Goal: Register for event/course

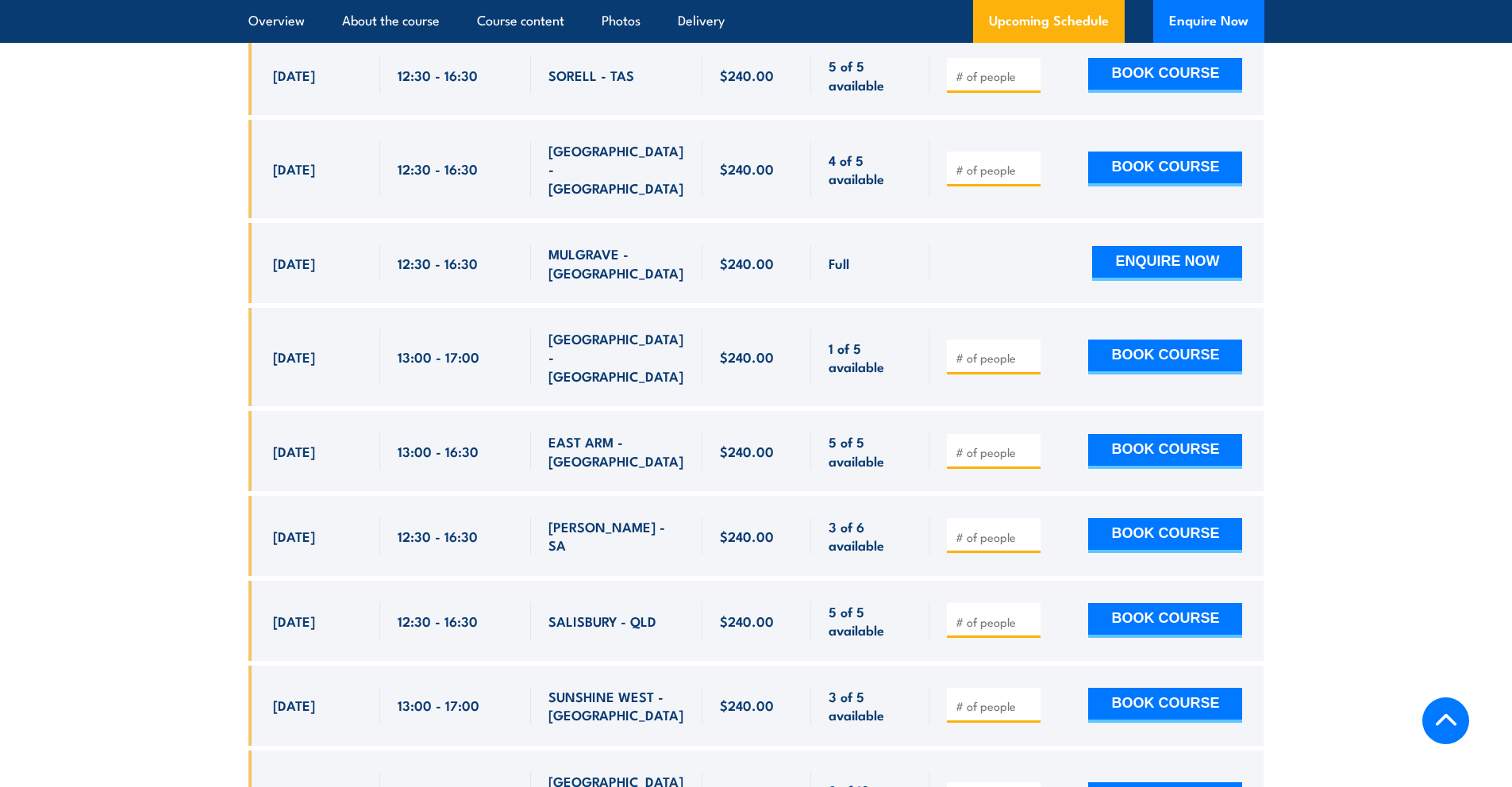
scroll to position [3317, 0]
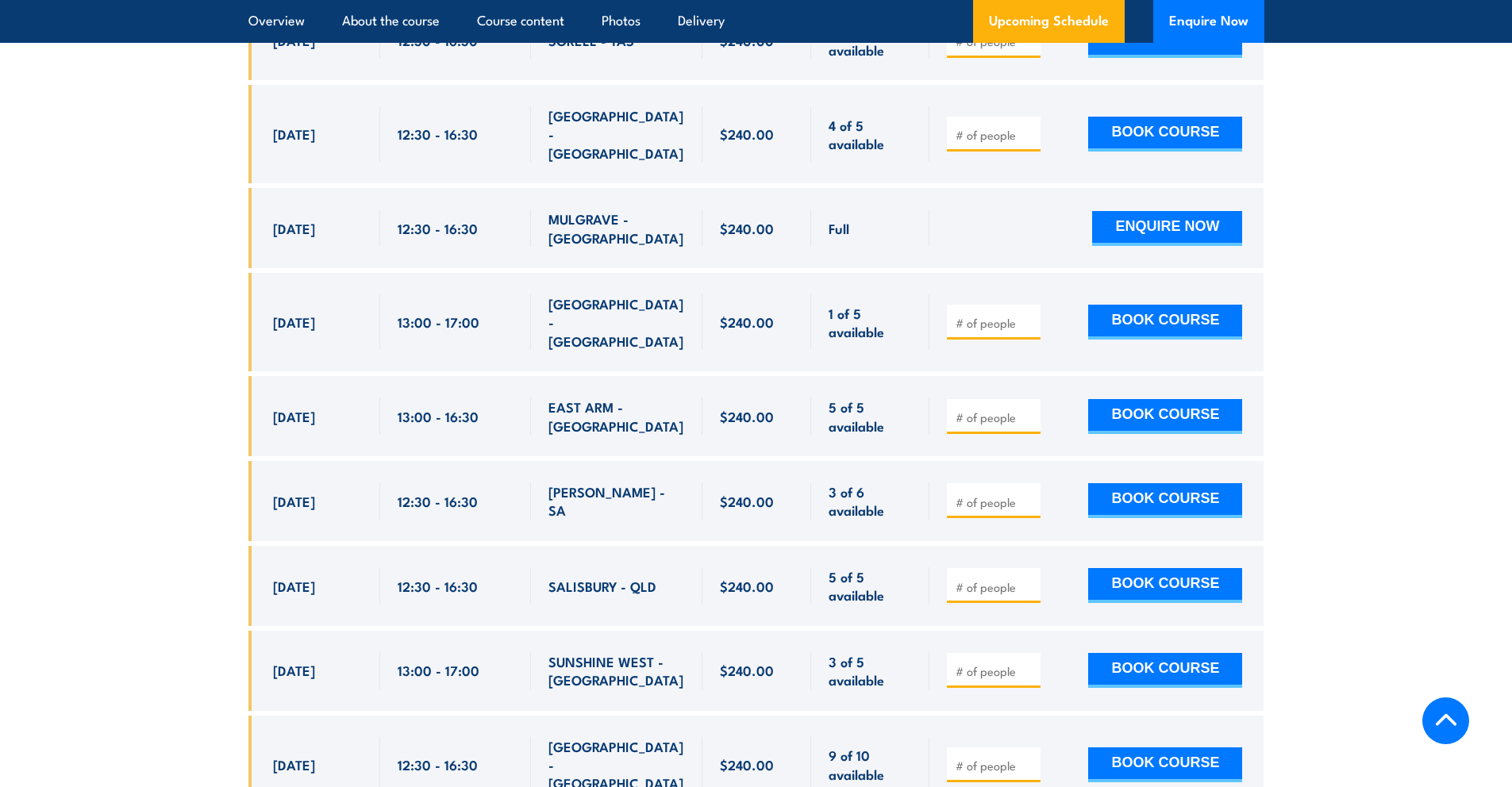
click at [738, 661] on span "$240.00" at bounding box center [747, 670] width 54 height 18
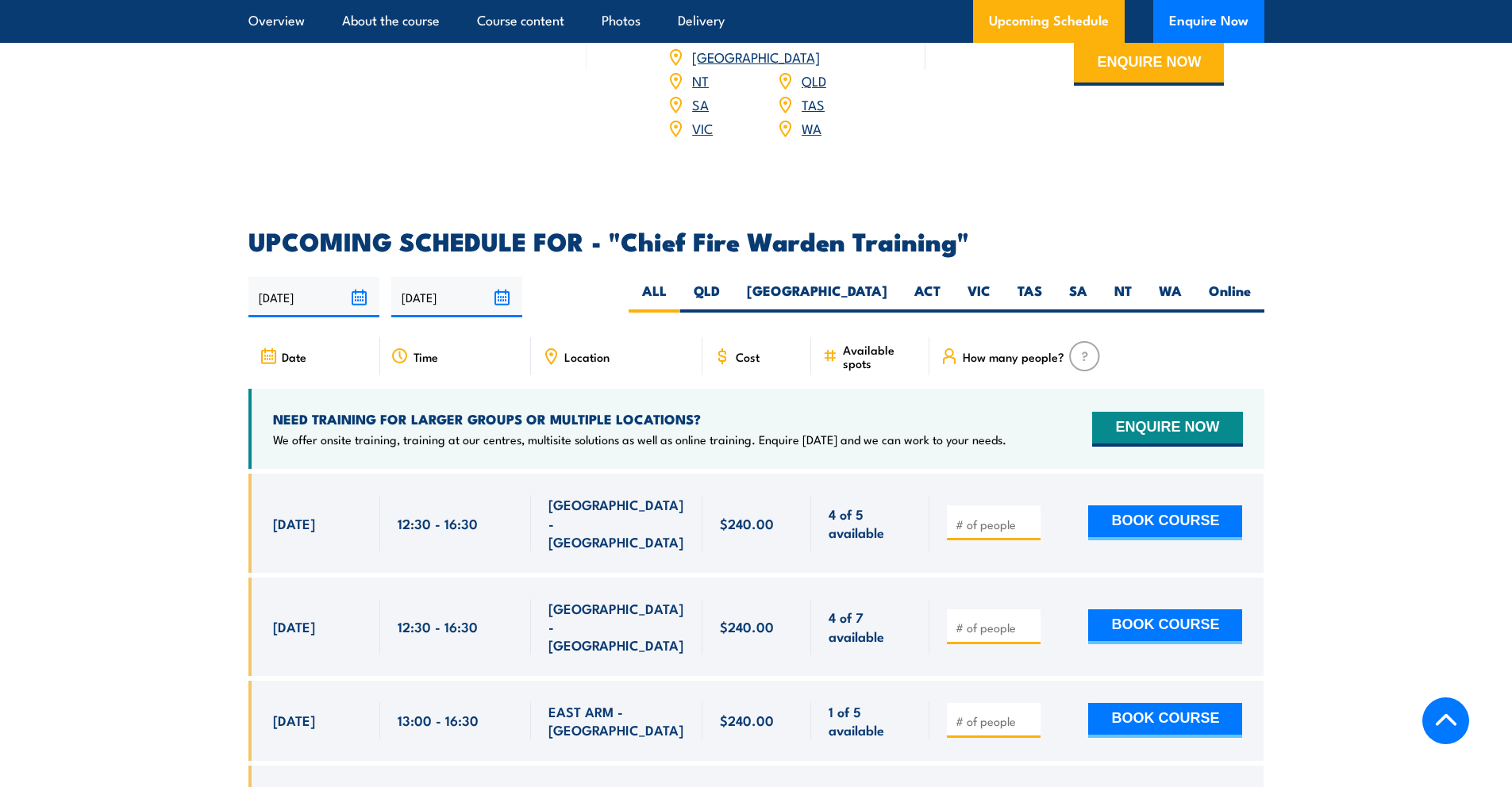
scroll to position [2383, 0]
click at [985, 281] on label "VIC" at bounding box center [979, 296] width 50 height 31
click at [990, 281] on input "VIC" at bounding box center [995, 285] width 11 height 11
radio input "true"
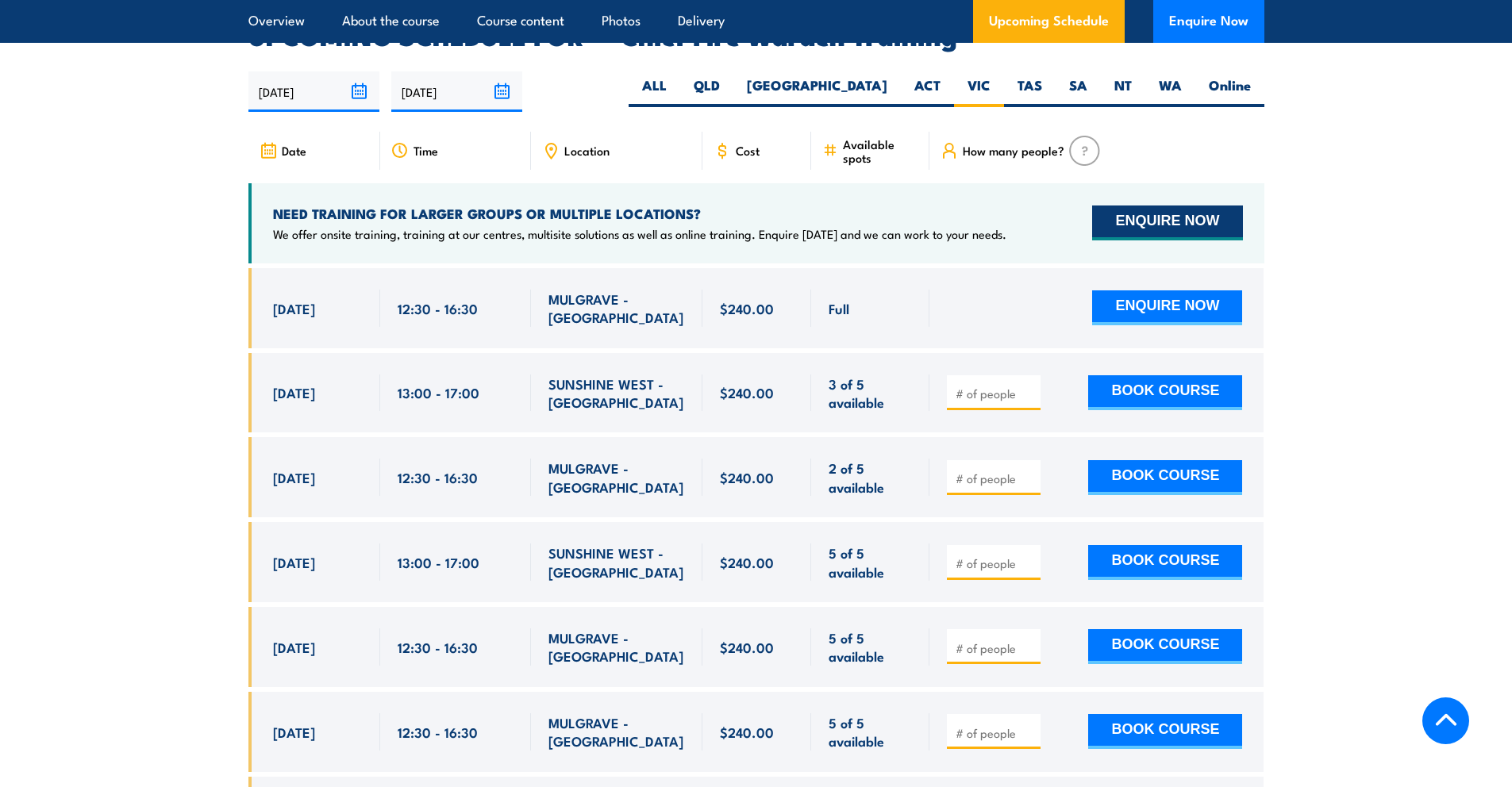
click at [1178, 206] on button "ENQUIRE NOW" at bounding box center [1167, 223] width 150 height 35
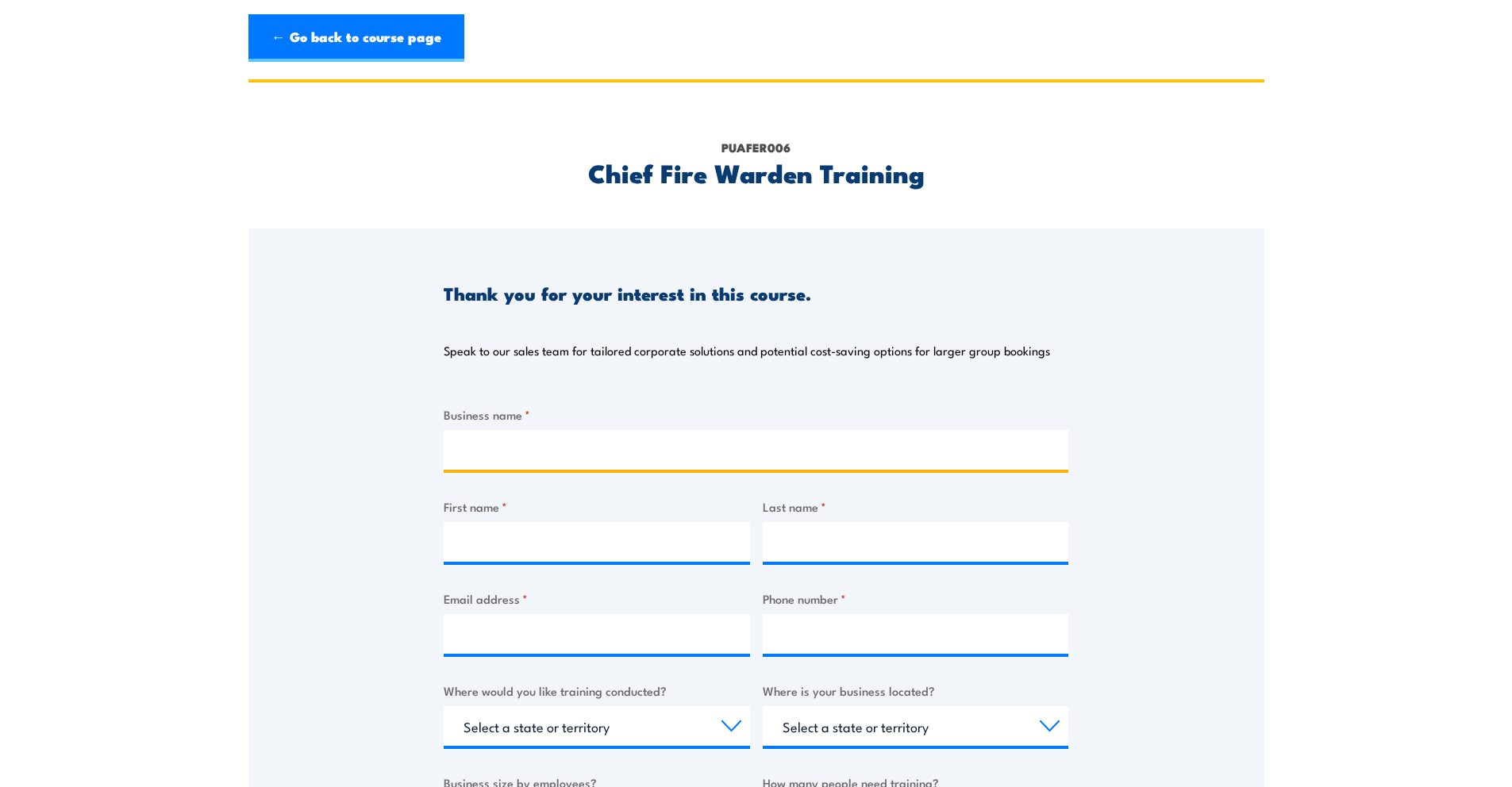
click at [619, 455] on input "Business name *" at bounding box center [756, 449] width 625 height 39
type input "The [GEOGRAPHIC_DATA]"
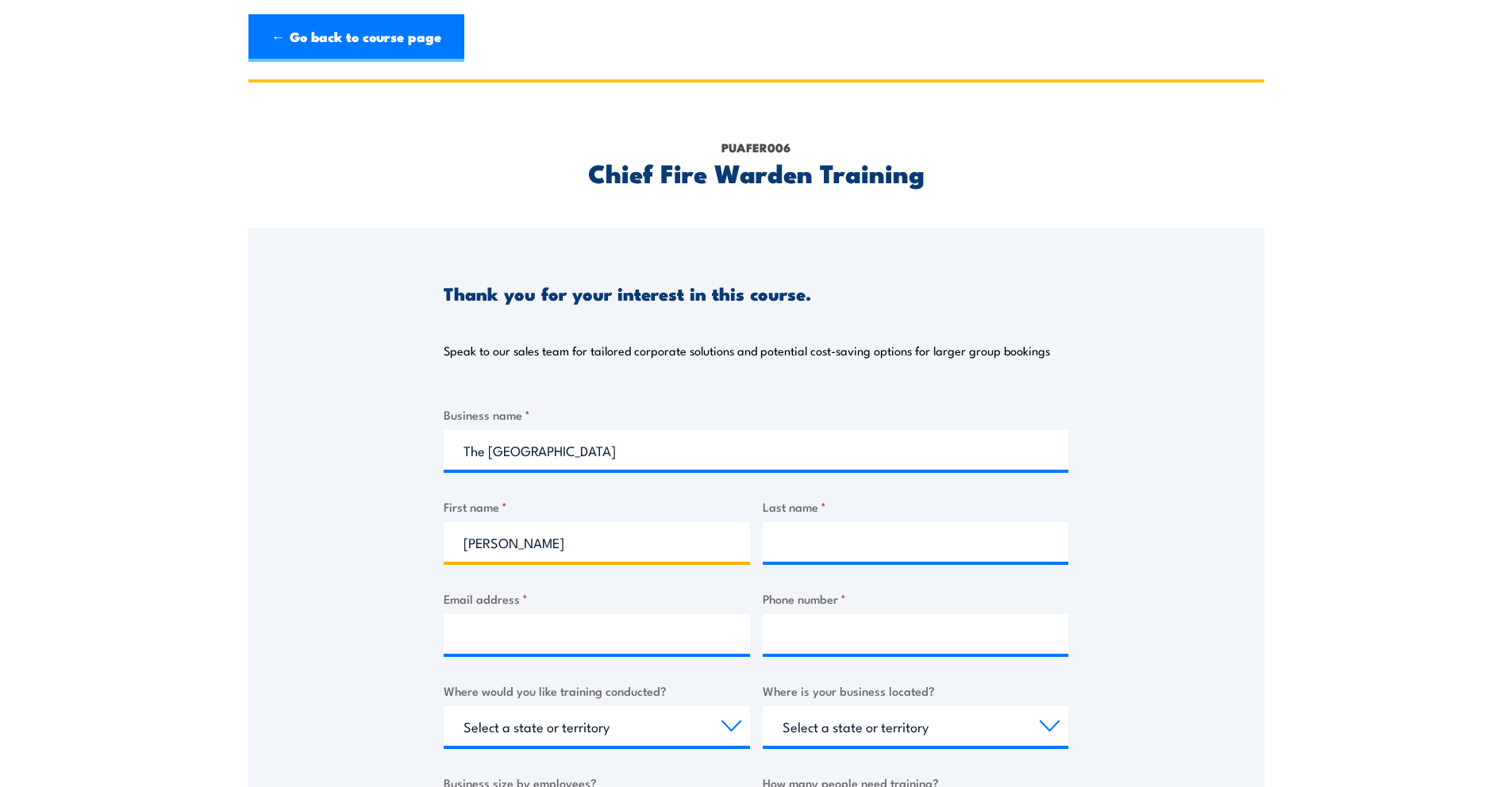
type input "[PERSON_NAME]"
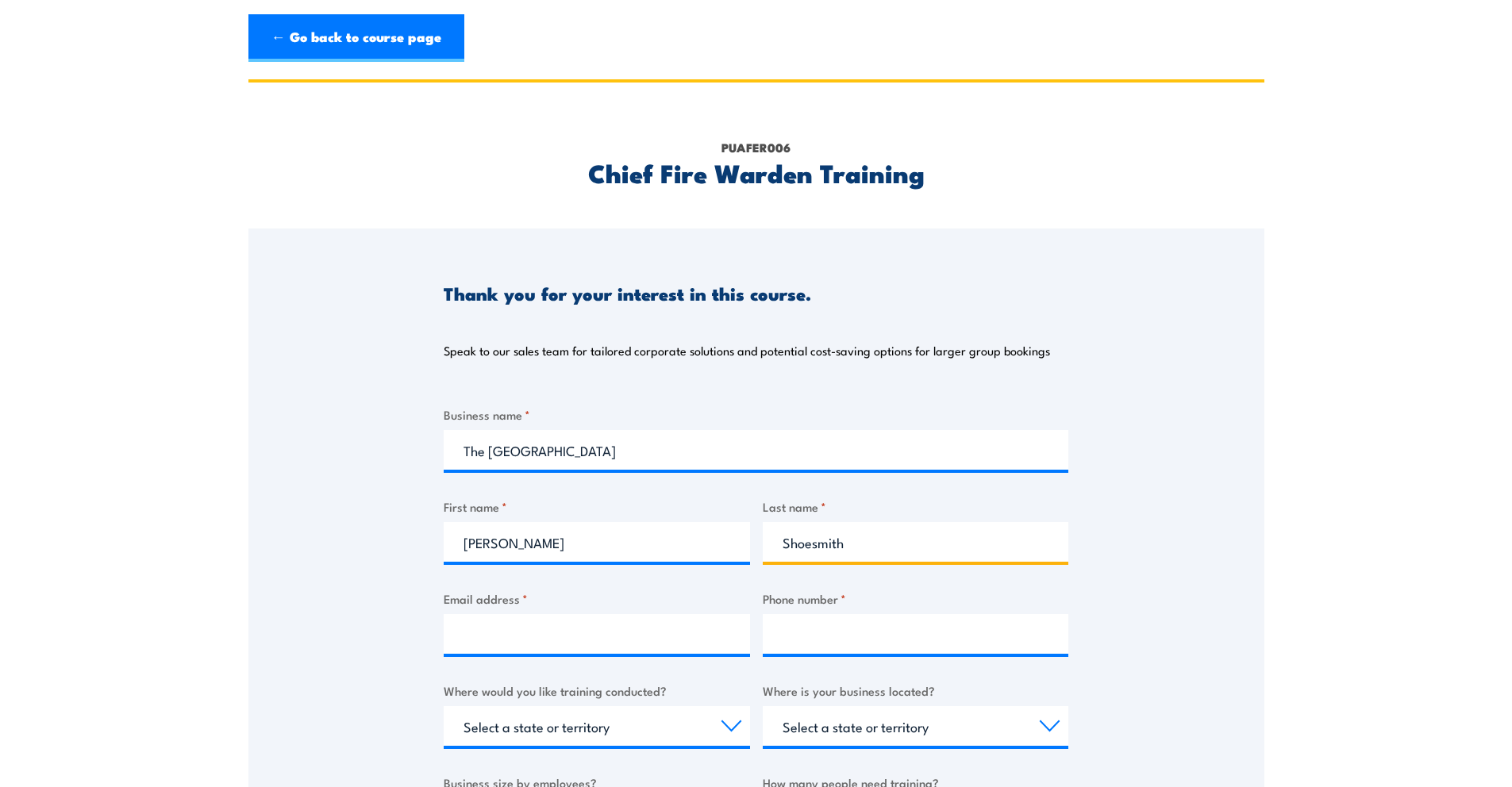
type input "Shoesmith"
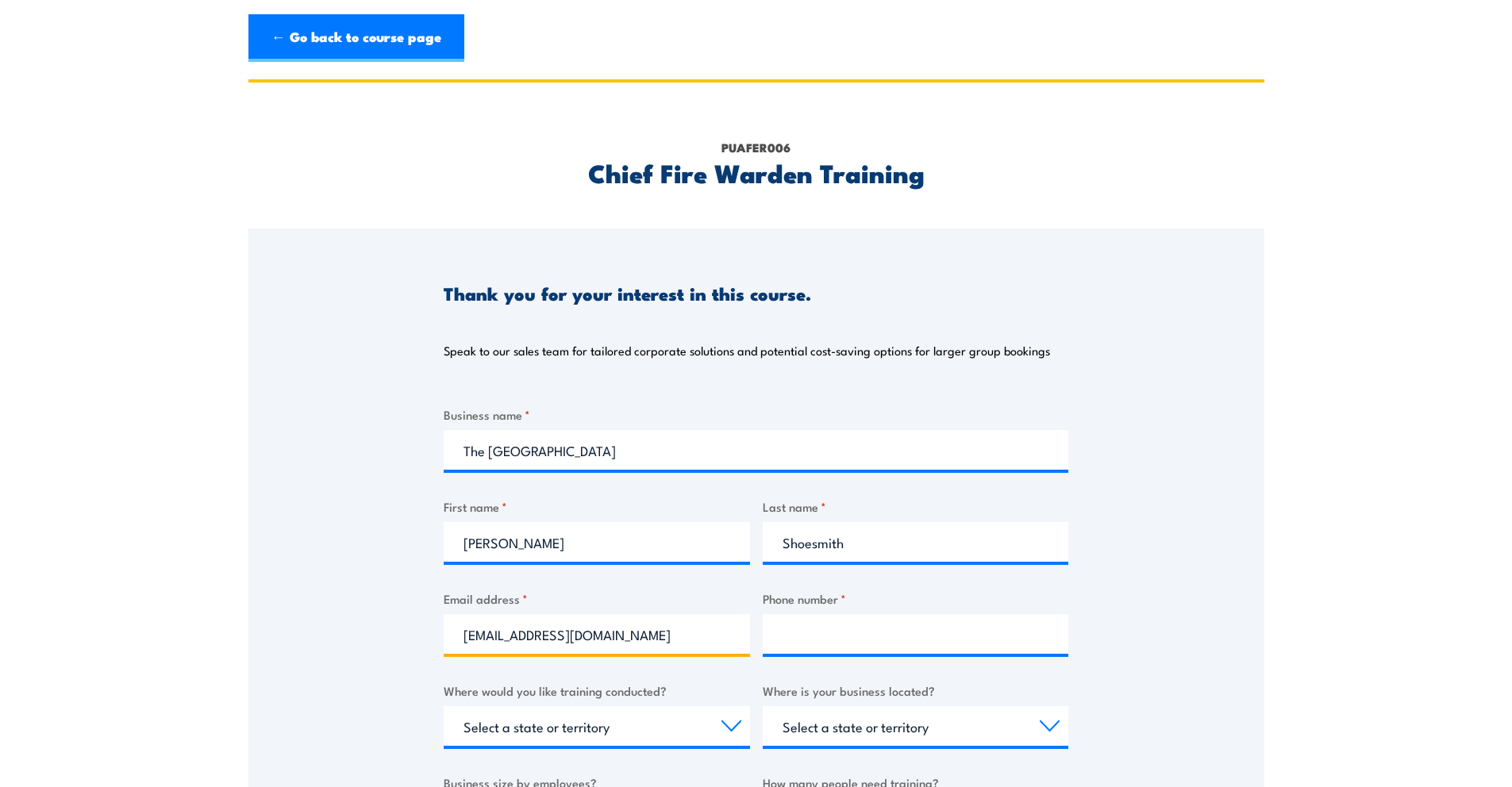
type input "[EMAIL_ADDRESS][DOMAIN_NAME]"
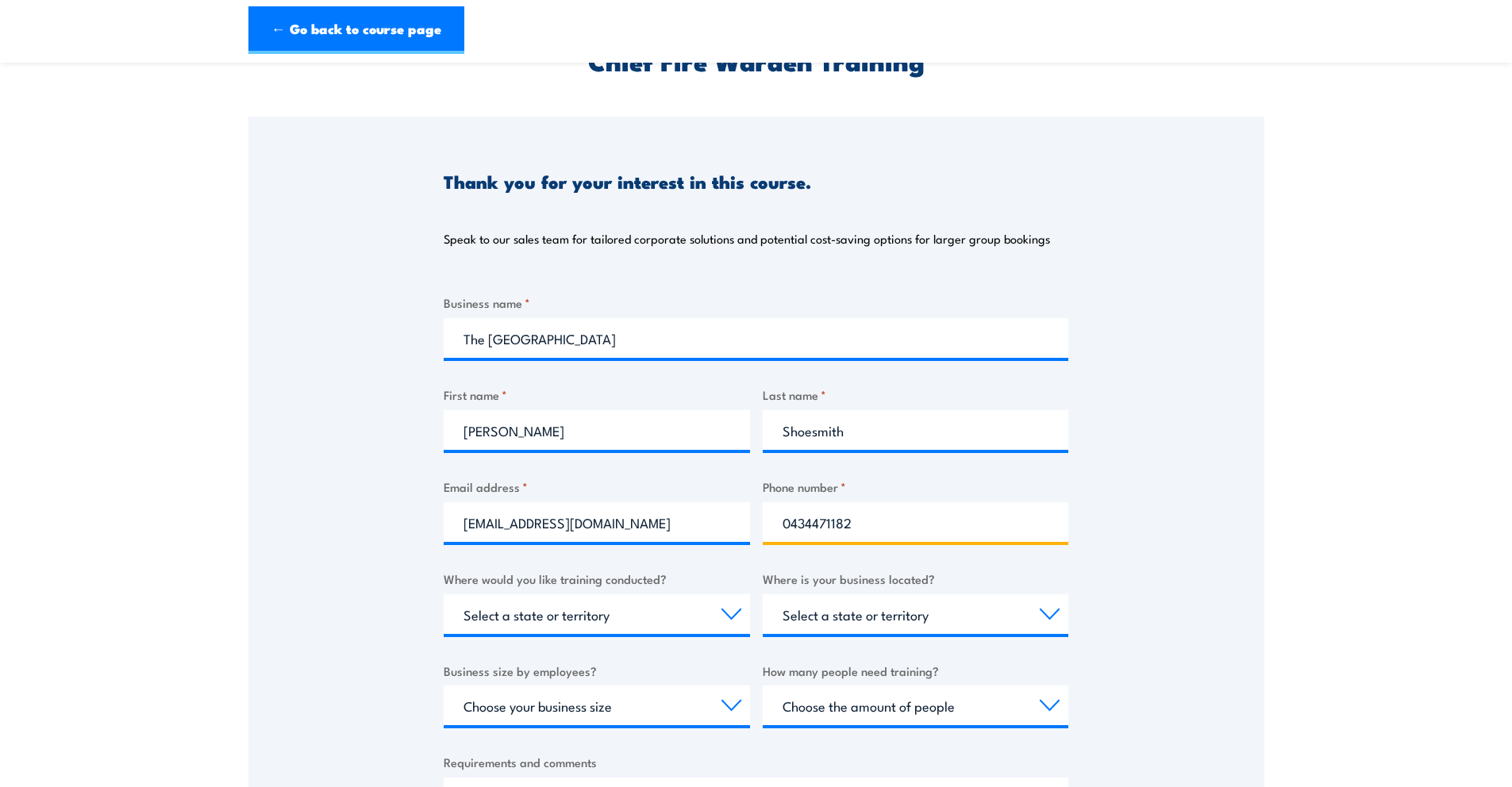
scroll to position [219, 0]
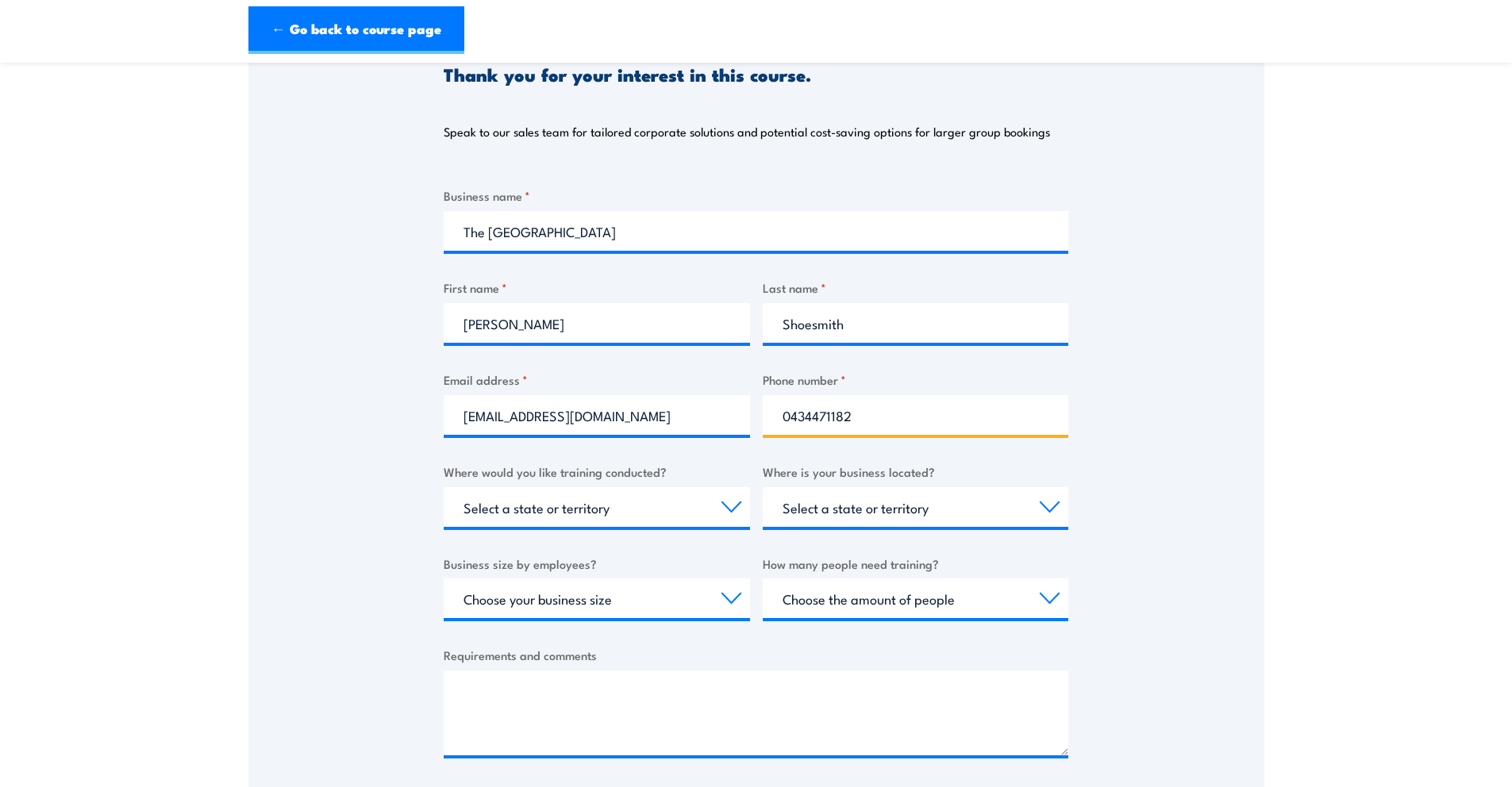
type input "0434471182"
click at [692, 518] on select "Select a state or territory Nationally - multiple locations [GEOGRAPHIC_DATA] […" at bounding box center [596, 506] width 307 height 39
select select "VIC"
click at [826, 512] on select "Select a state or territory [GEOGRAPHIC_DATA] [GEOGRAPHIC_DATA] [GEOGRAPHIC_DAT…" at bounding box center [915, 506] width 307 height 39
select select "VIC"
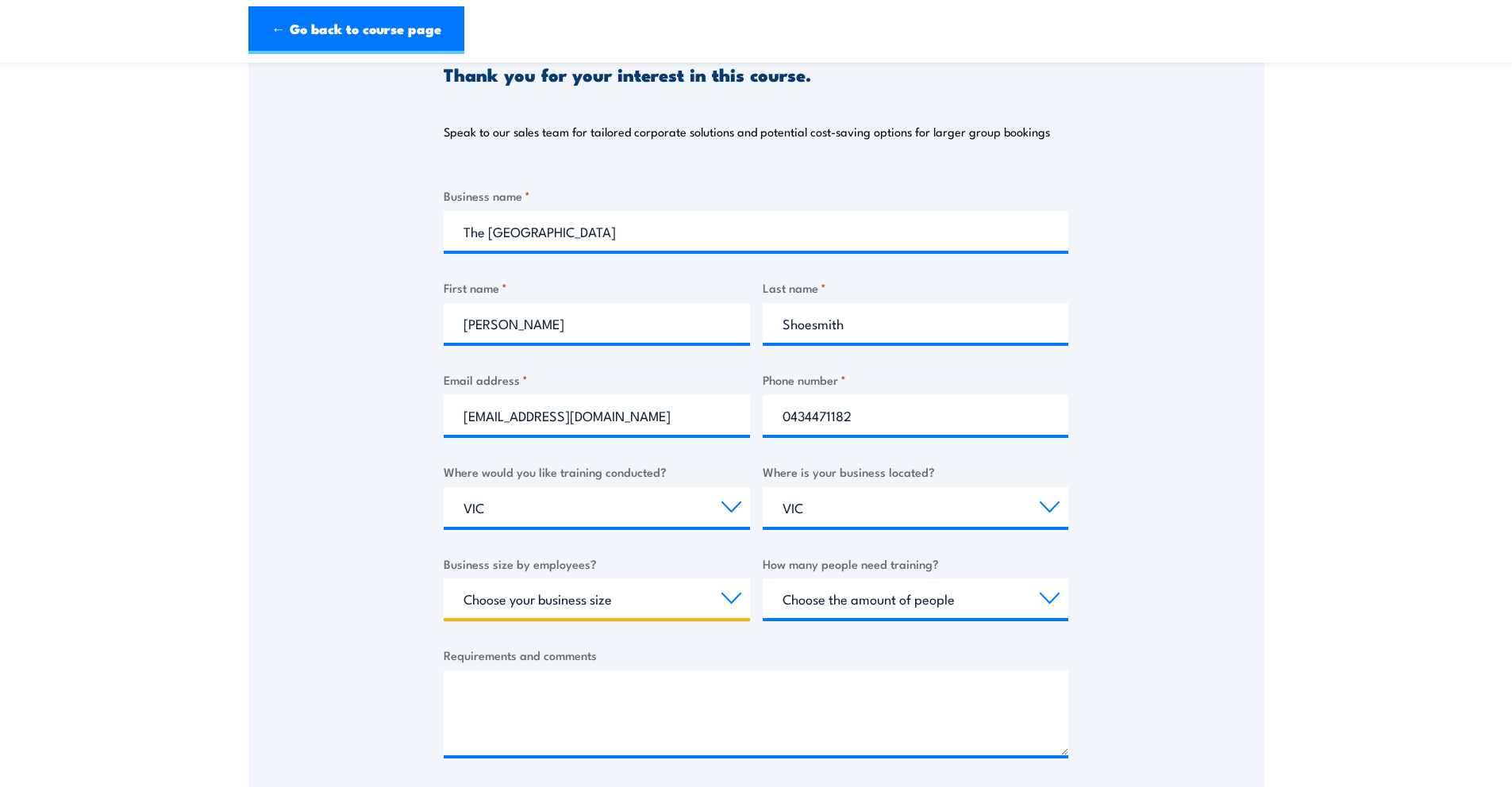
click at [682, 603] on select "Choose your business size 1 to 19 20 to 199 200+" at bounding box center [596, 598] width 307 height 39
select select "20 to 199"
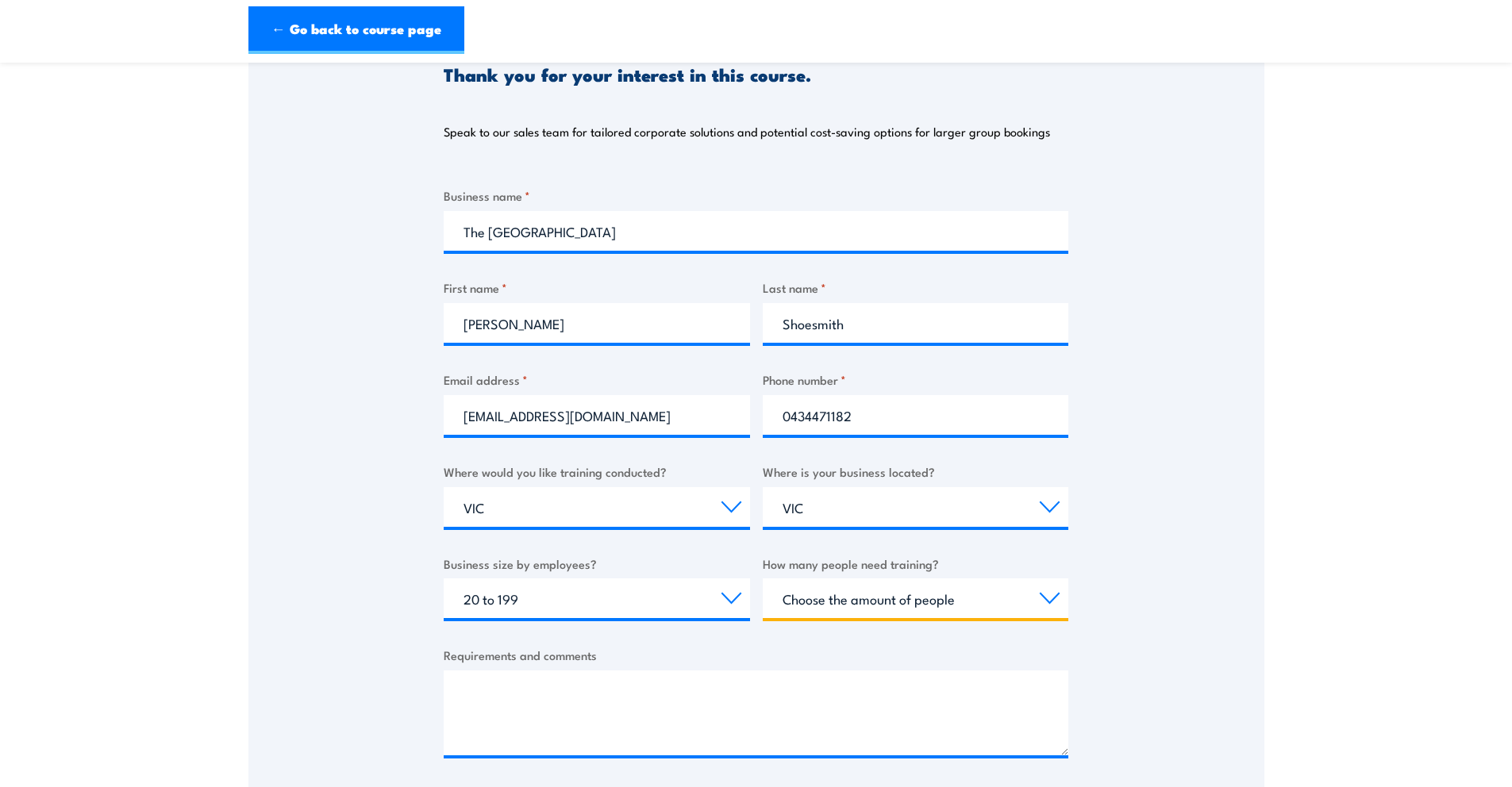
click at [929, 601] on select "Choose the amount of people 1 to 4 5 to 19 20+" at bounding box center [915, 598] width 307 height 39
select select "5 to 19"
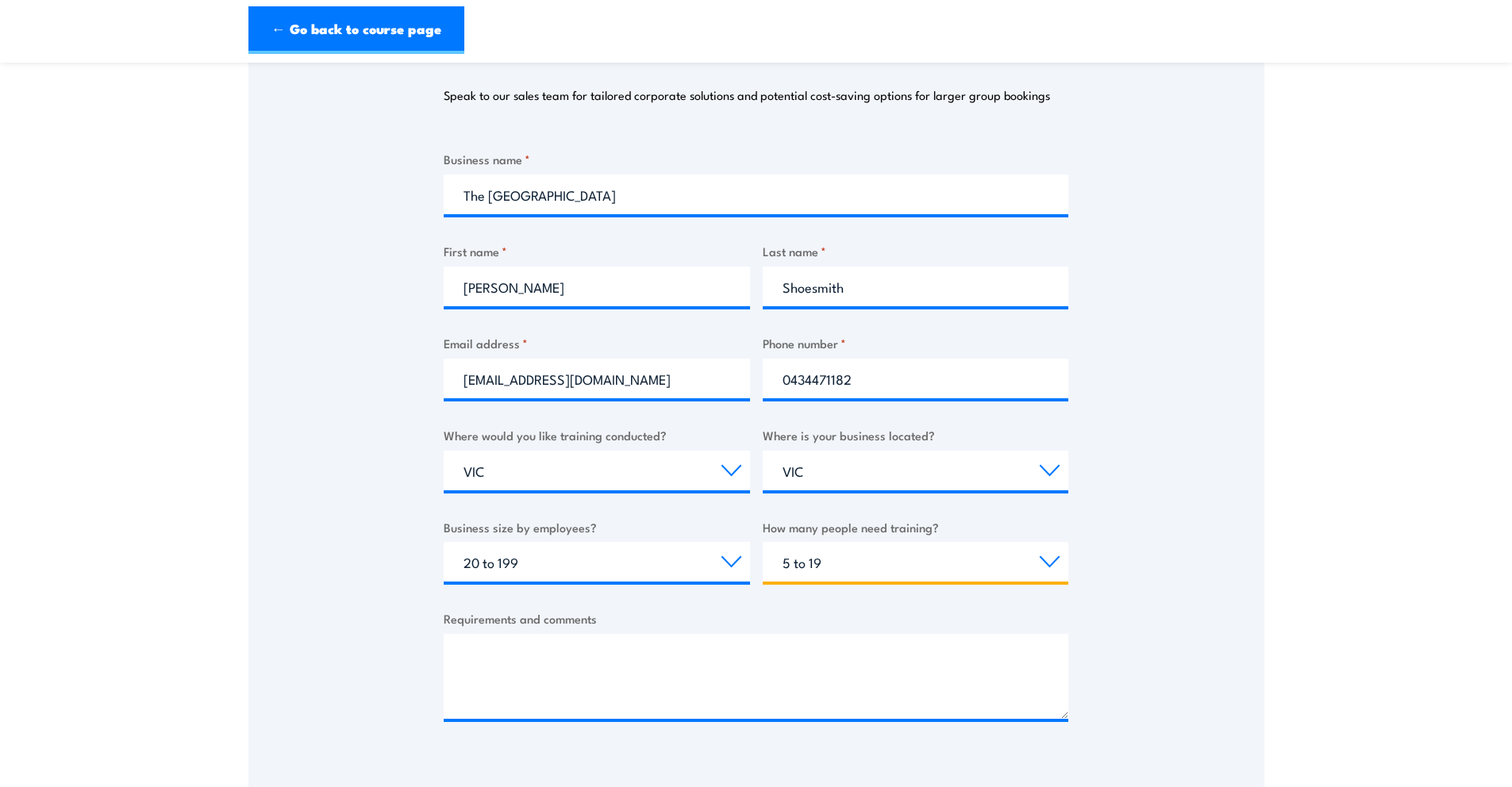
scroll to position [291, 0]
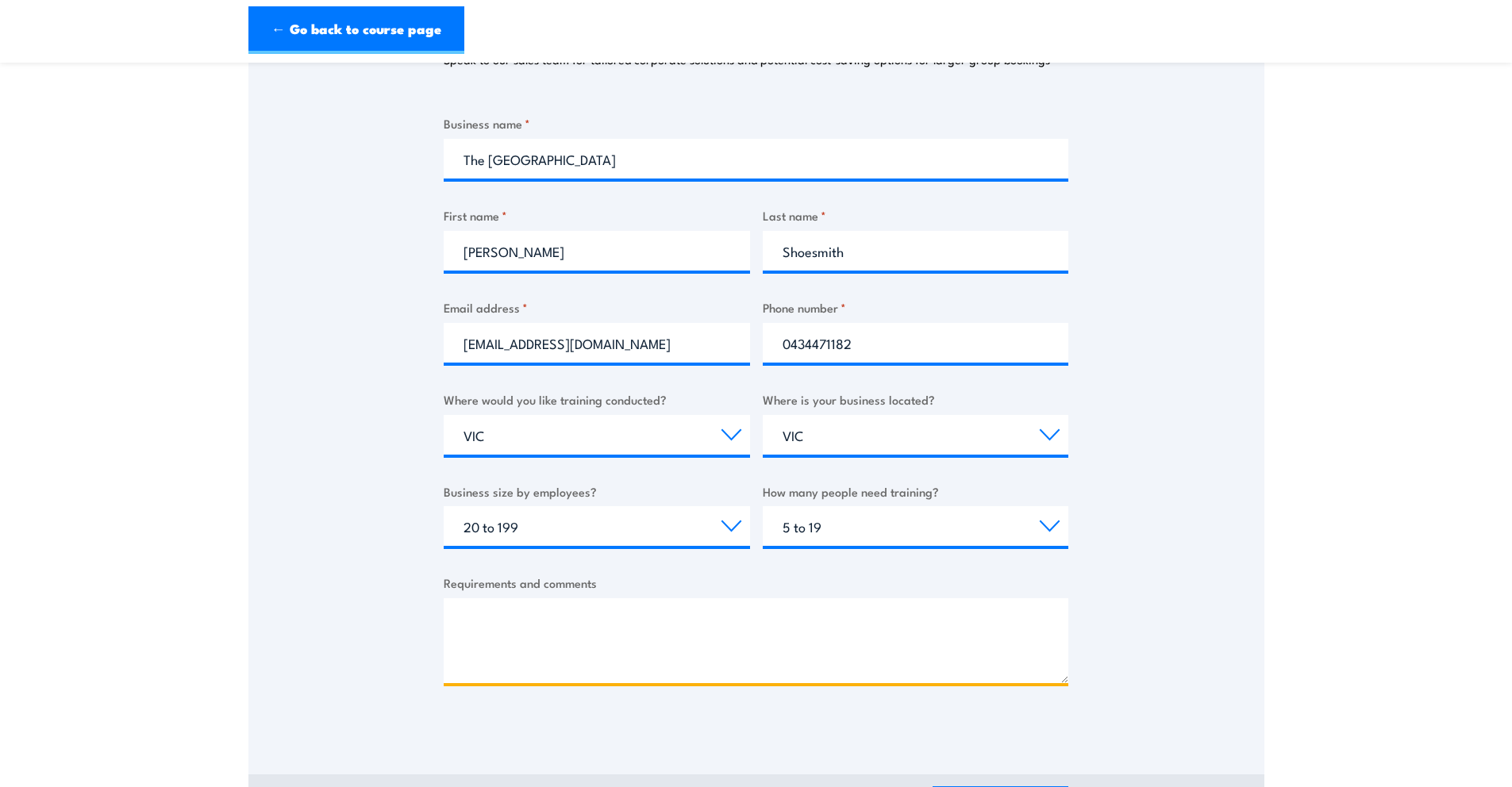
click at [762, 634] on textarea "Requirements and comments" at bounding box center [756, 640] width 625 height 85
click at [756, 621] on textarea "Theatre needing warden training for front of hourse and technical staff." at bounding box center [756, 640] width 625 height 85
click at [906, 625] on textarea "Theatre needing warden training for front of house and technical staff." at bounding box center [756, 640] width 625 height 85
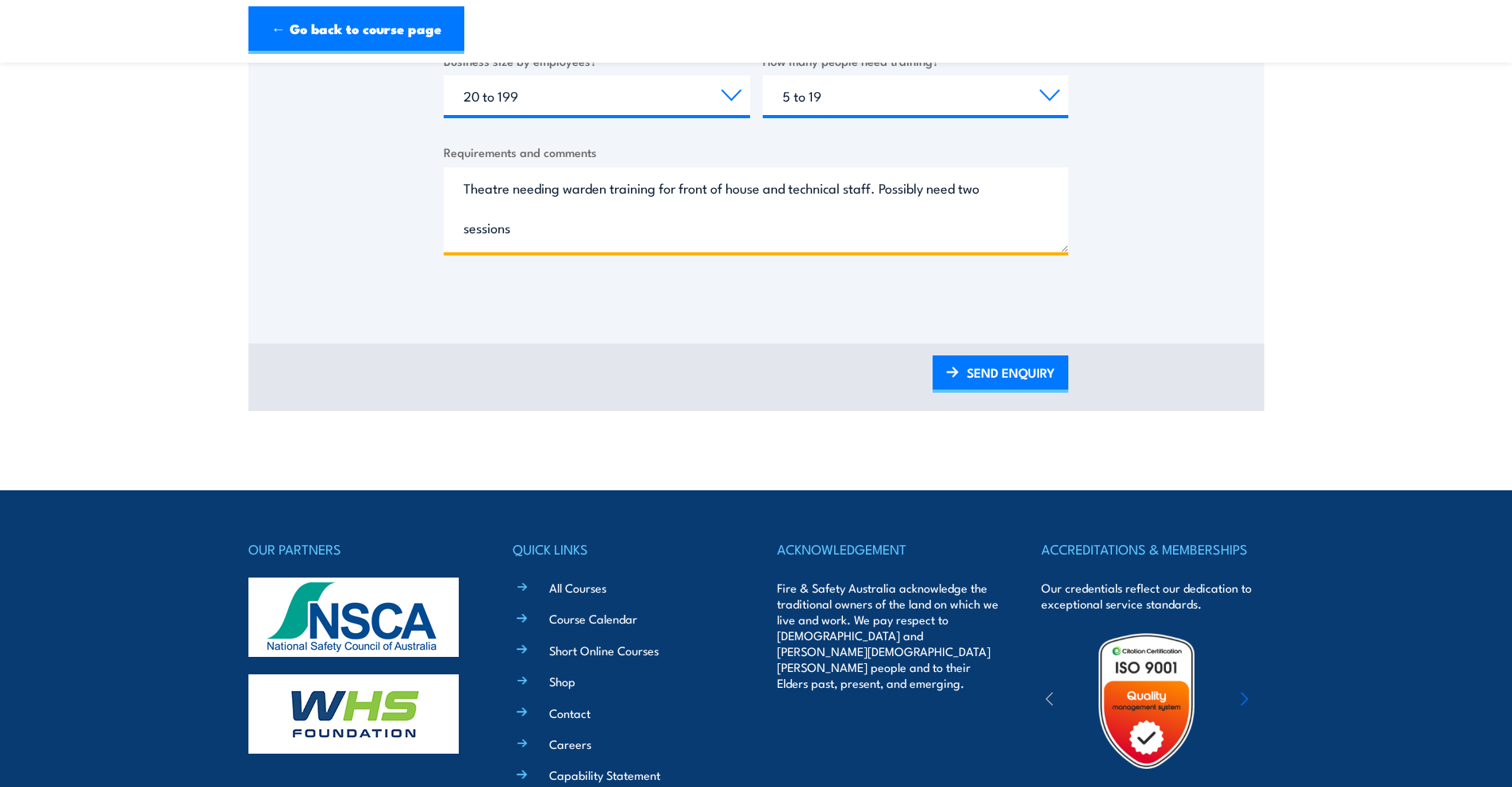
scroll to position [766, 0]
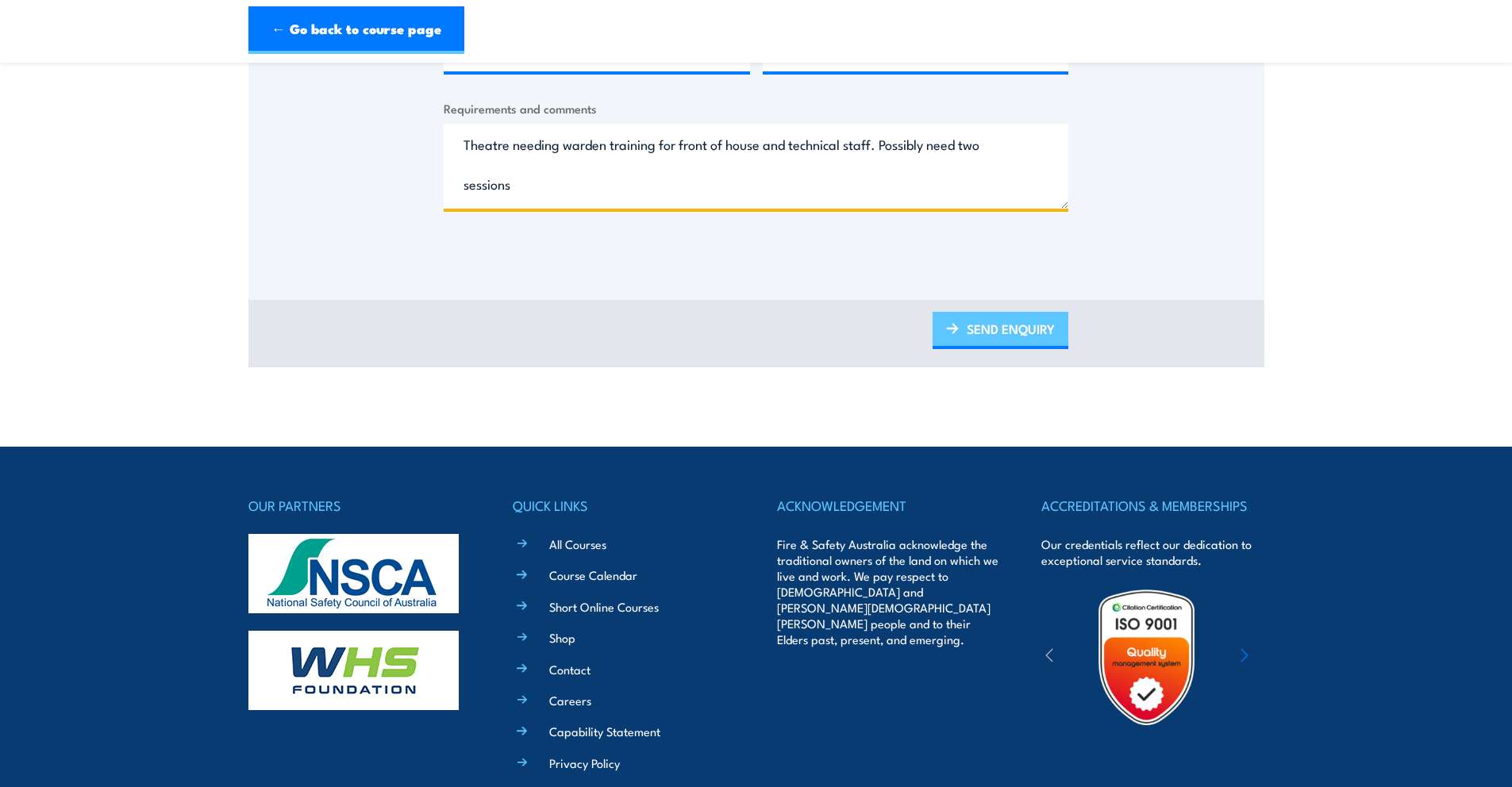
type textarea "Theatre needing warden training for front of house and technical staff. Possibl…"
click at [1011, 339] on link "SEND ENQUIRY" at bounding box center [1000, 330] width 136 height 37
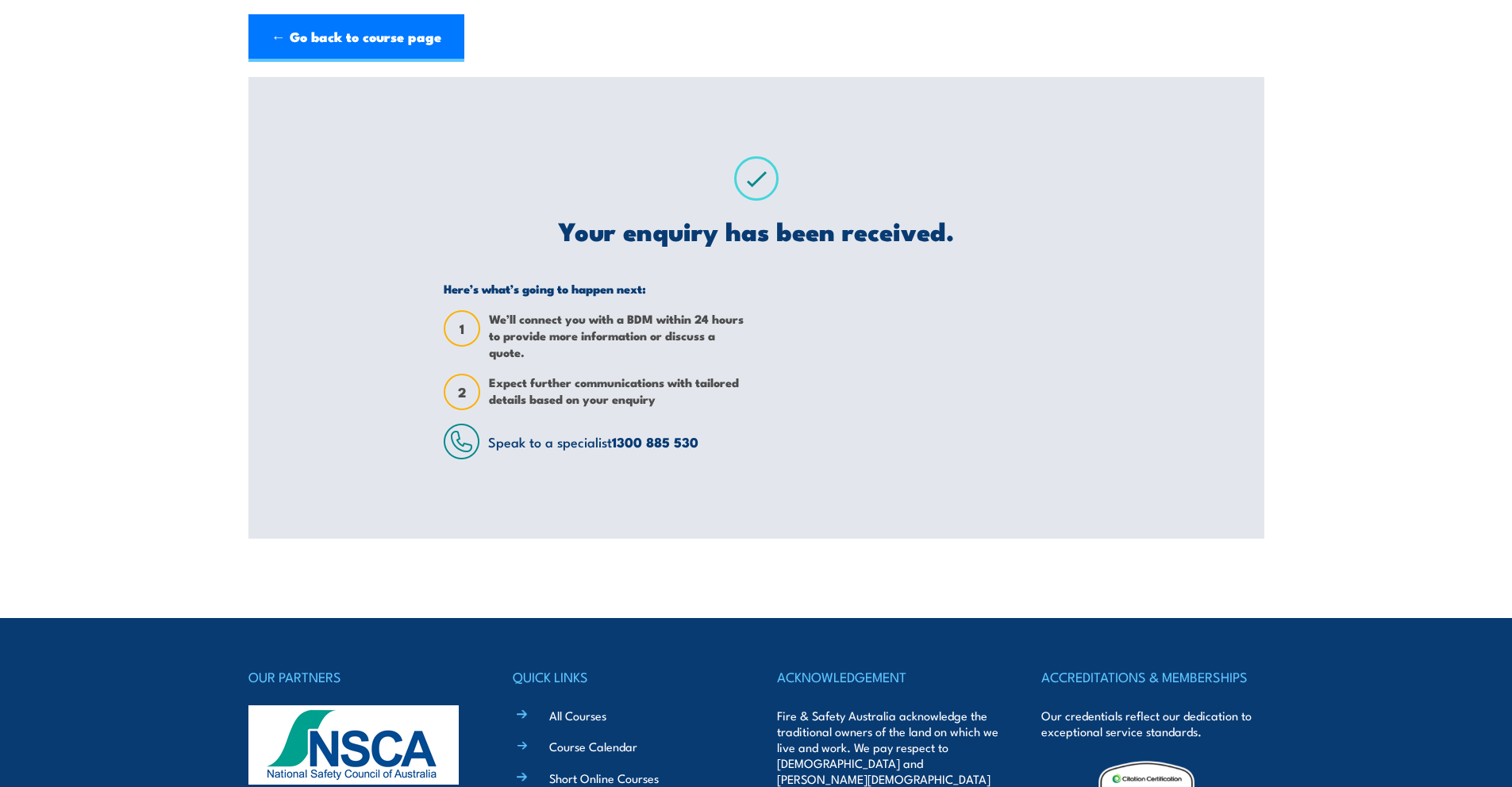
scroll to position [0, 0]
